Goal: Transaction & Acquisition: Purchase product/service

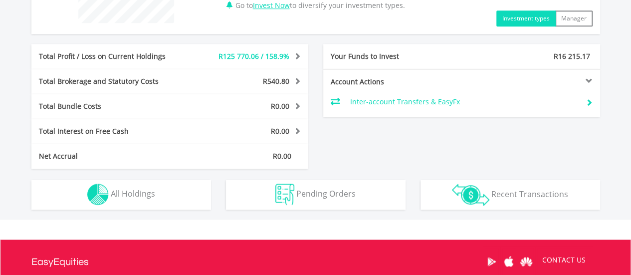
scroll to position [461, 0]
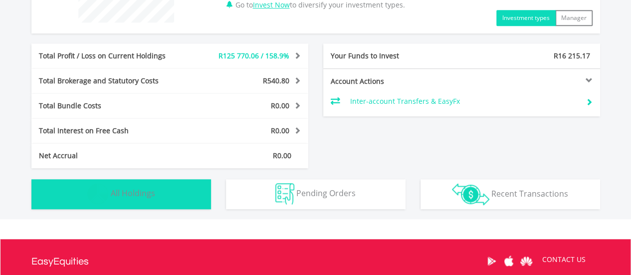
click at [110, 195] on button "Holdings All Holdings" at bounding box center [120, 194] width 179 height 30
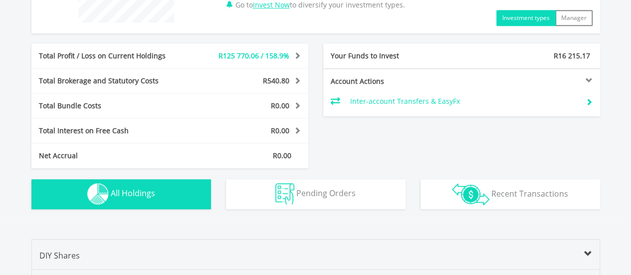
scroll to position [699, 0]
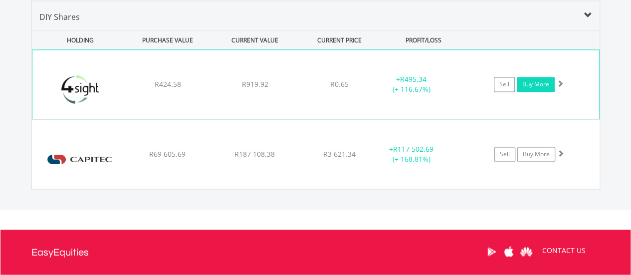
click at [526, 82] on link "Buy More" at bounding box center [535, 84] width 38 height 15
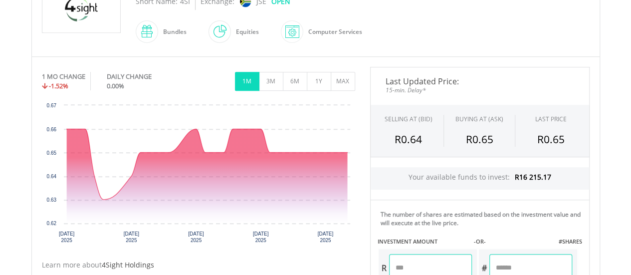
scroll to position [254, 0]
click at [323, 83] on button "1Y" at bounding box center [319, 80] width 24 height 19
